Goal: Information Seeking & Learning: Learn about a topic

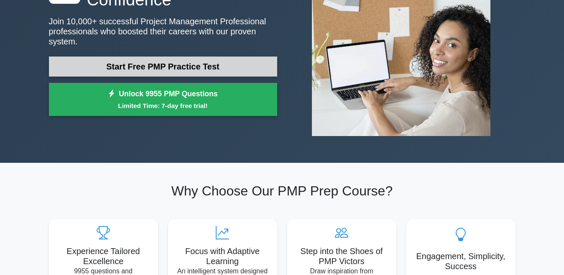
click at [153, 61] on link "Start Free PMP Practice Test" at bounding box center [163, 66] width 228 height 20
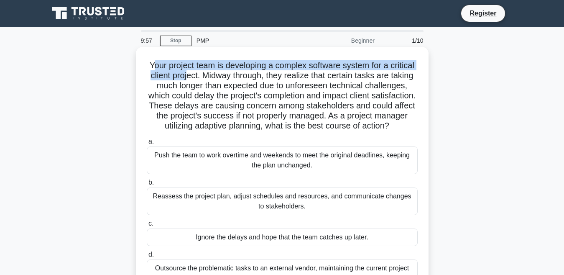
drag, startPoint x: 148, startPoint y: 49, endPoint x: 185, endPoint y: 77, distance: 46.2
click at [185, 77] on div "Your project team is developing a complex software system for a critical client…" at bounding box center [282, 173] width 293 height 252
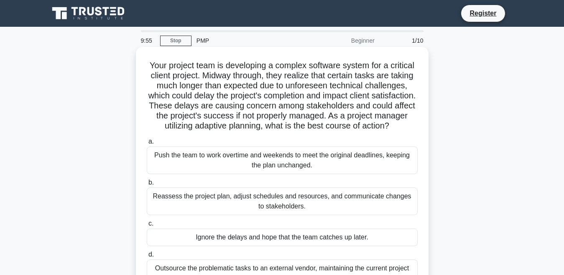
click at [137, 96] on div "Your project team is developing a complex software system for a critical client…" at bounding box center [282, 173] width 293 height 252
click at [194, 106] on h5 "Your project team is developing a complex software system for a critical client…" at bounding box center [282, 95] width 273 height 71
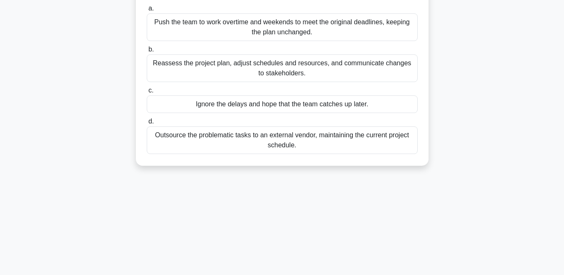
scroll to position [134, 0]
click at [241, 74] on div "Reassess the project plan, adjust schedules and resources, and communicate chan…" at bounding box center [282, 68] width 271 height 28
click at [147, 51] on input "b. Reassess the project plan, adjust schedules and resources, and communicate c…" at bounding box center [147, 48] width 0 height 5
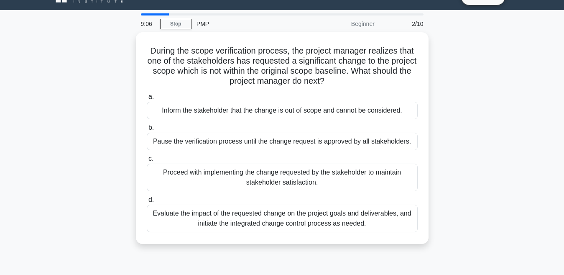
scroll to position [33, 0]
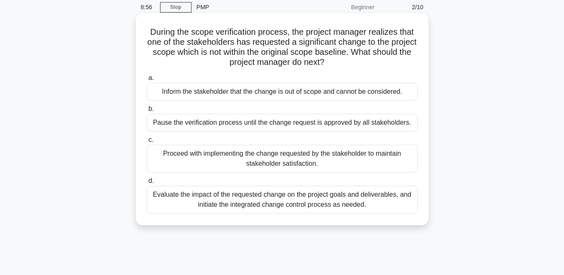
click at [264, 203] on div "Evaluate the impact of the requested change on the project goals and deliverabl…" at bounding box center [282, 200] width 271 height 28
click at [147, 184] on input "d. Evaluate the impact of the requested change on the project goals and deliver…" at bounding box center [147, 180] width 0 height 5
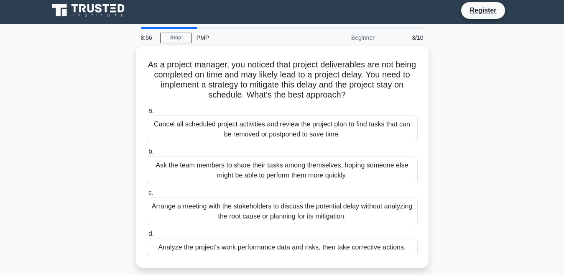
scroll to position [0, 0]
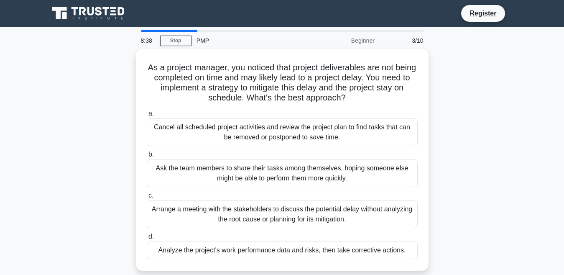
click at [110, 195] on div "As a project manager, you noticed that project deliverables are not being compl…" at bounding box center [282, 165] width 477 height 232
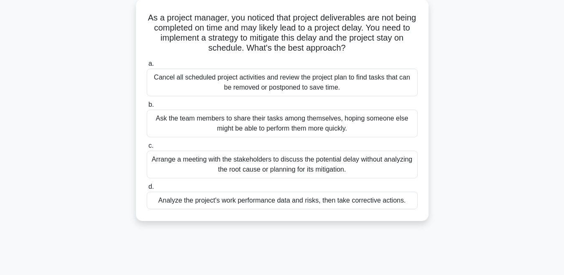
scroll to position [50, 0]
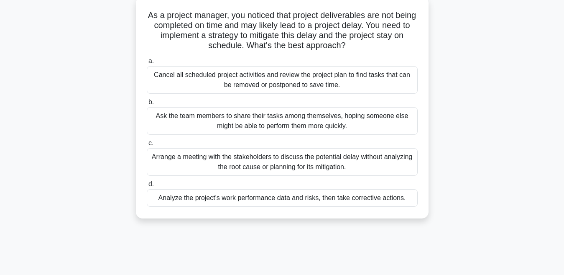
click at [222, 200] on div "Analyze the project's work performance data and risks, then take corrective act…" at bounding box center [282, 198] width 271 height 18
click at [147, 187] on input "d. Analyze the project's work performance data and risks, then take corrective …" at bounding box center [147, 183] width 0 height 5
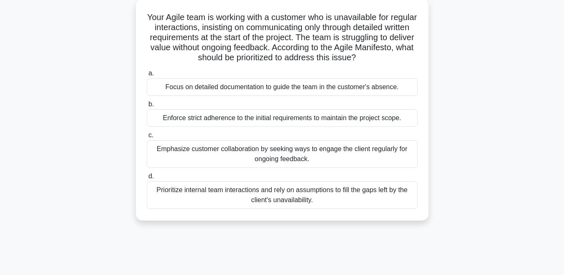
scroll to position [0, 0]
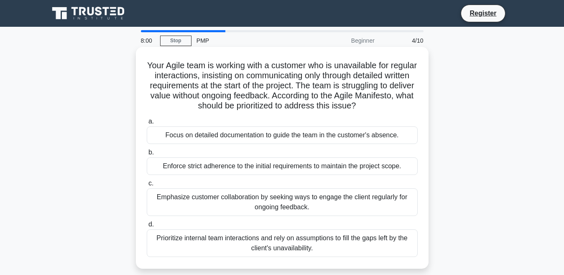
click at [187, 202] on div "Emphasize customer collaboration by seeking ways to engage the client regularly…" at bounding box center [282, 202] width 271 height 28
click at [147, 186] on input "c. Emphasize customer collaboration by seeking ways to engage the client regula…" at bounding box center [147, 183] width 0 height 5
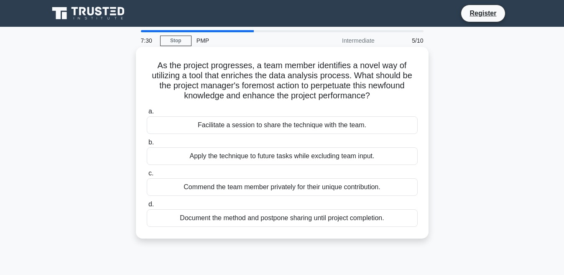
click at [206, 120] on div "Facilitate a session to share the technique with the team." at bounding box center [282, 125] width 271 height 18
click at [147, 114] on input "a. Facilitate a session to share the technique with the team." at bounding box center [147, 111] width 0 height 5
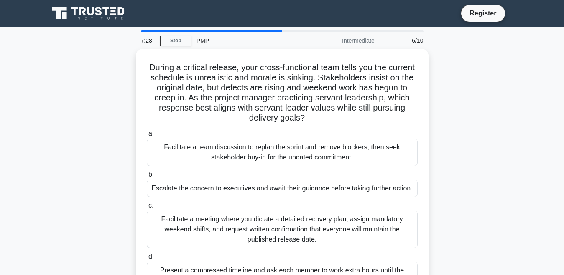
click at [121, 95] on div "During a critical release, your cross-functional team tells you the current sch…" at bounding box center [282, 180] width 477 height 262
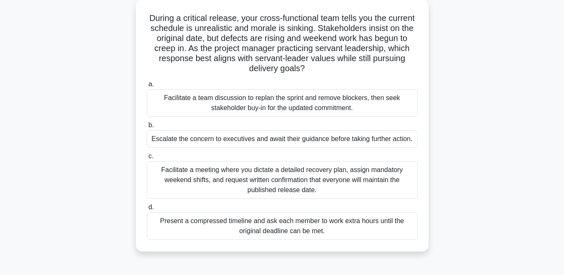
scroll to position [50, 0]
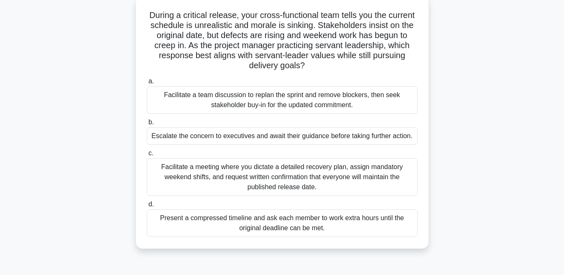
click at [191, 101] on div "Facilitate a team discussion to replan the sprint and remove blockers, then see…" at bounding box center [282, 100] width 271 height 28
click at [147, 84] on input "a. Facilitate a team discussion to replan the sprint and remove blockers, then …" at bounding box center [147, 81] width 0 height 5
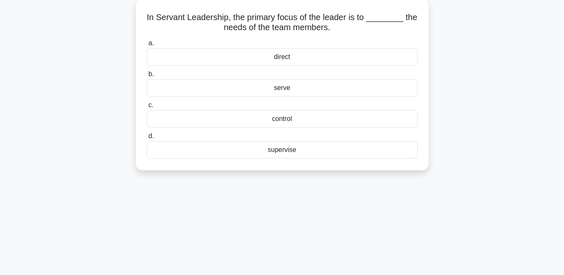
scroll to position [0, 0]
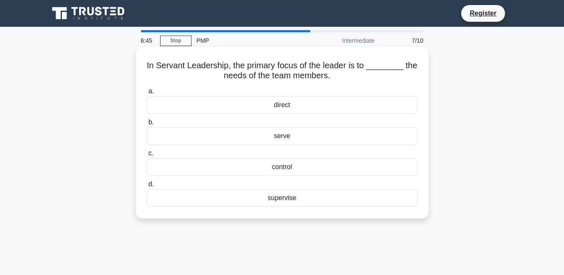
click at [266, 135] on div "serve" at bounding box center [282, 136] width 271 height 18
click at [147, 125] on input "b. serve" at bounding box center [147, 122] width 0 height 5
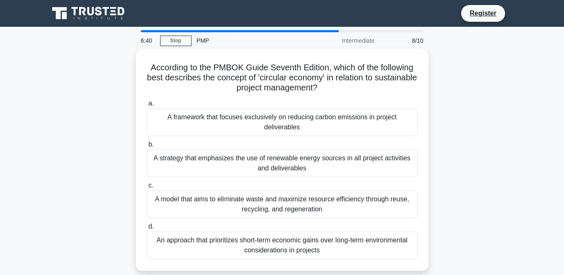
click at [131, 97] on div "According to the PMBOK Guide Seventh Edition, which of the following best descr…" at bounding box center [282, 165] width 477 height 232
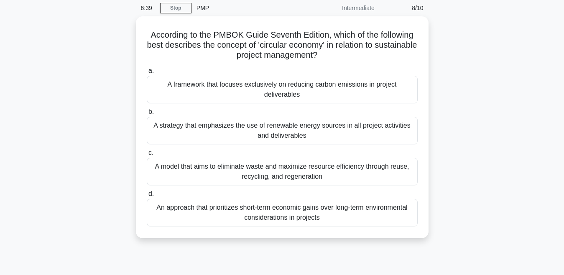
scroll to position [33, 0]
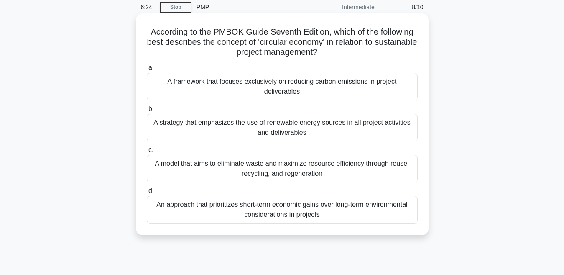
click at [234, 158] on div "A model that aims to eliminate waste and maximize resource efficiency through r…" at bounding box center [282, 169] width 271 height 28
click at [147, 153] on input "c. A model that aims to eliminate waste and maximize resource efficiency throug…" at bounding box center [147, 149] width 0 height 5
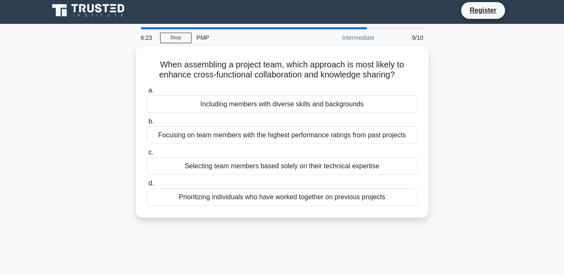
scroll to position [0, 0]
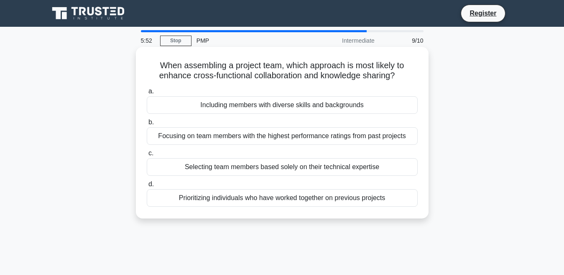
click at [207, 104] on div "Including members with diverse skills and backgrounds" at bounding box center [282, 105] width 271 height 18
click at [147, 94] on input "a. Including members with diverse skills and backgrounds" at bounding box center [147, 91] width 0 height 5
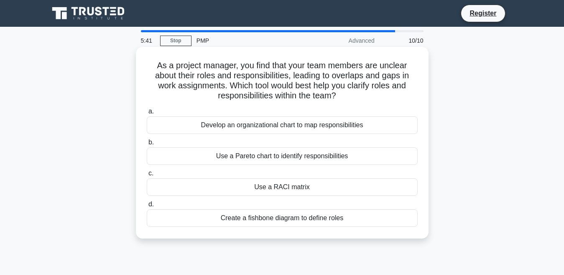
click at [246, 192] on div "Use a RACI matrix" at bounding box center [282, 187] width 271 height 18
click at [147, 176] on input "c. Use a RACI matrix" at bounding box center [147, 173] width 0 height 5
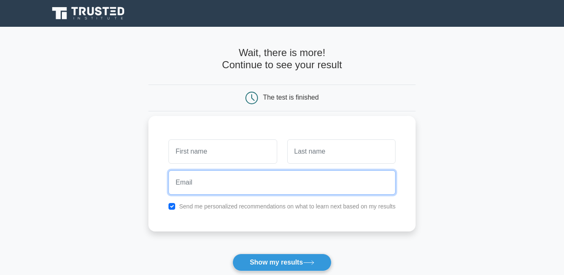
click at [179, 192] on input "email" at bounding box center [282, 182] width 227 height 24
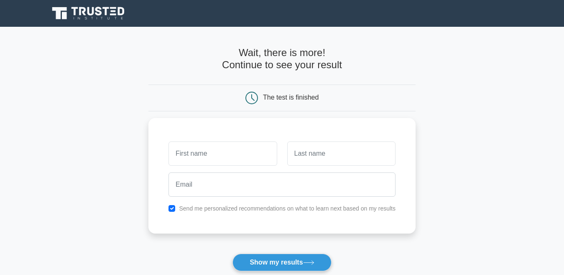
click at [132, 234] on main "Wait, there is more! Continue to see your result The test is finished and the" at bounding box center [282, 177] width 564 height 301
click at [171, 207] on input "checkbox" at bounding box center [172, 206] width 7 height 7
checkbox input "false"
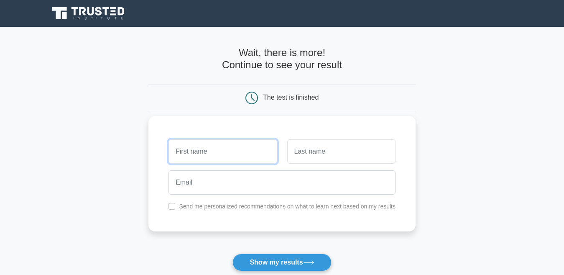
click at [198, 141] on input "text" at bounding box center [223, 151] width 108 height 24
type input "Puneet"
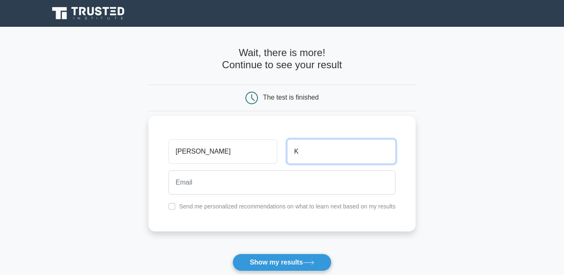
type input "K"
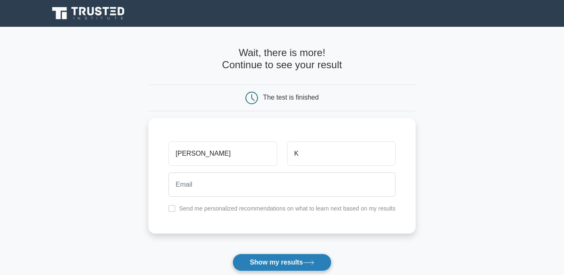
click at [261, 266] on button "Show my results" at bounding box center [281, 262] width 99 height 18
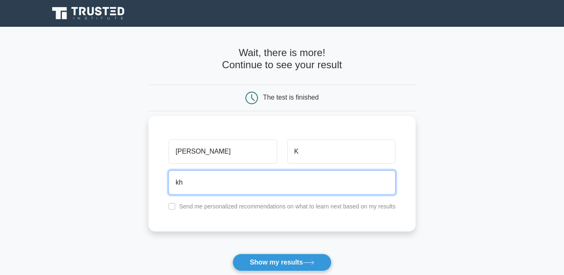
type input "k"
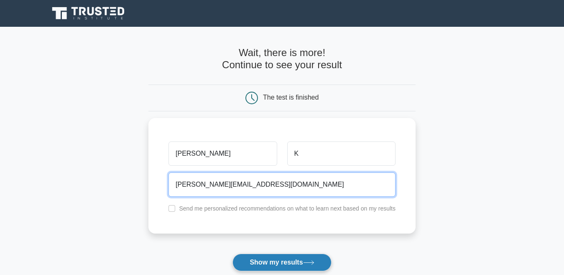
type input "puneet@gmail.com"
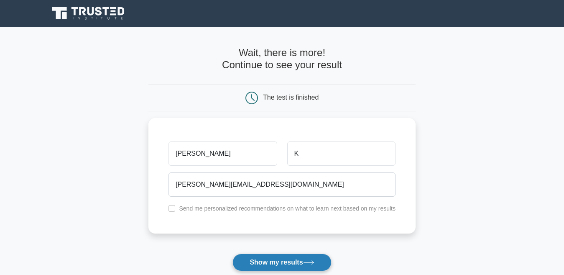
click at [287, 260] on button "Show my results" at bounding box center [281, 262] width 99 height 18
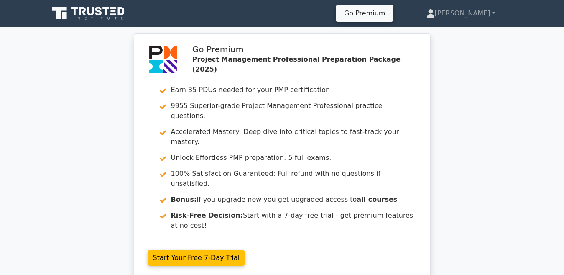
click at [104, 73] on div "Go Premium Project Management Professional Preparation Package (2025) Earn 35 P…" at bounding box center [282, 161] width 564 height 256
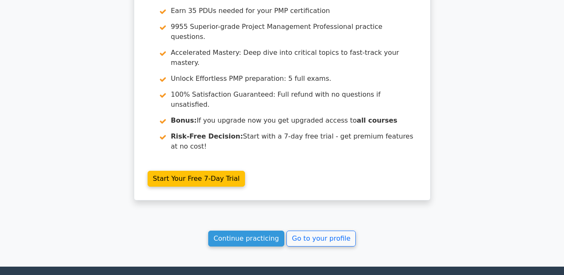
scroll to position [1536, 0]
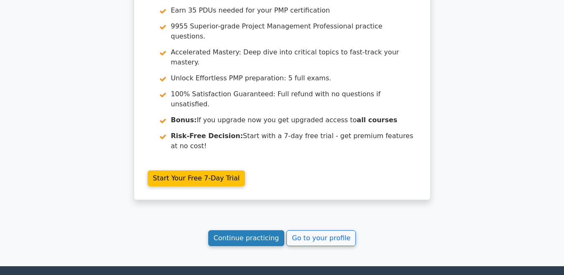
click at [235, 230] on link "Continue practicing" at bounding box center [246, 238] width 77 height 16
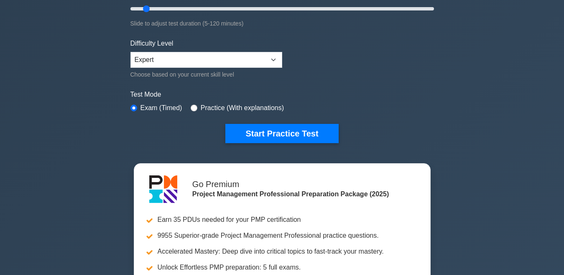
scroll to position [184, 0]
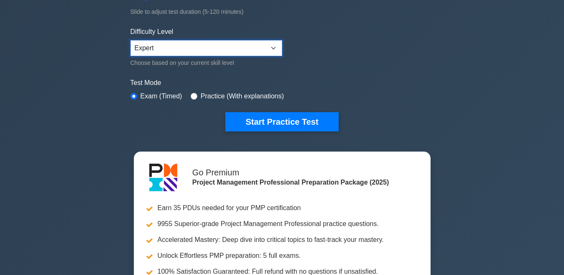
click at [146, 50] on select "Beginner Intermediate Expert" at bounding box center [206, 48] width 152 height 16
click at [75, 84] on div "Project Management Professional Customize Your Next Practice Test Topics Scope …" at bounding box center [282, 106] width 564 height 526
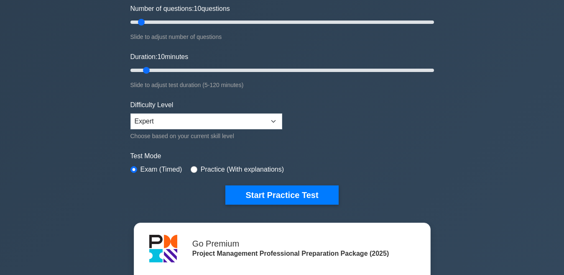
scroll to position [117, 0]
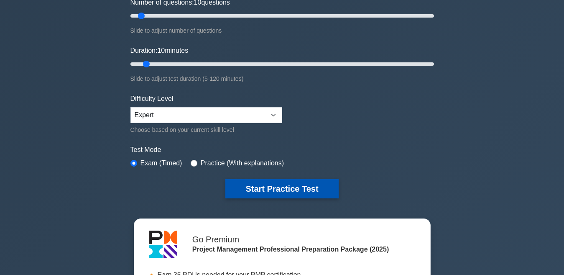
click at [255, 189] on button "Start Practice Test" at bounding box center [281, 188] width 113 height 19
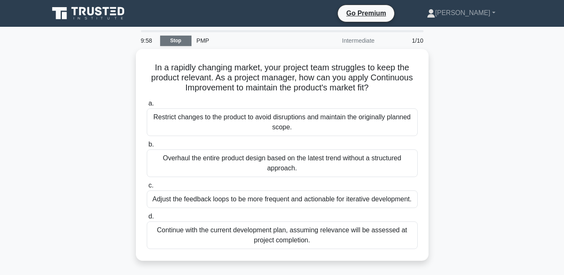
click at [166, 44] on link "Stop" at bounding box center [175, 41] width 31 height 10
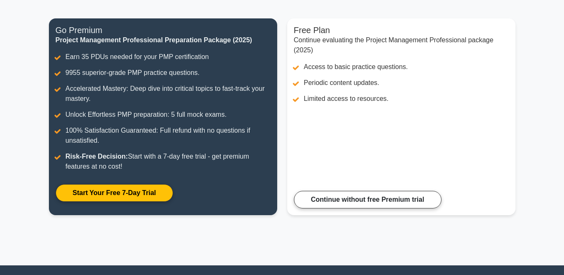
scroll to position [179, 0]
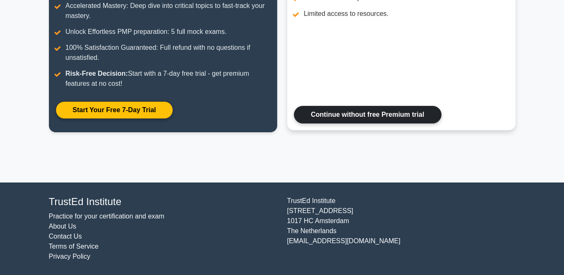
click at [338, 120] on link "Continue without free Premium trial" at bounding box center [368, 115] width 148 height 18
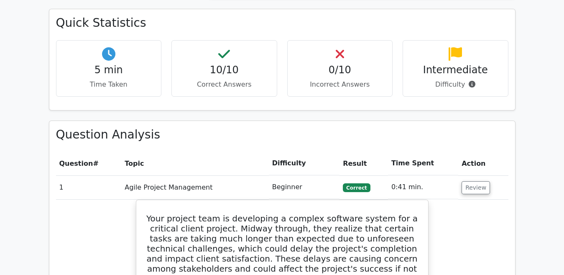
scroll to position [569, 0]
